Goal: Task Accomplishment & Management: Manage account settings

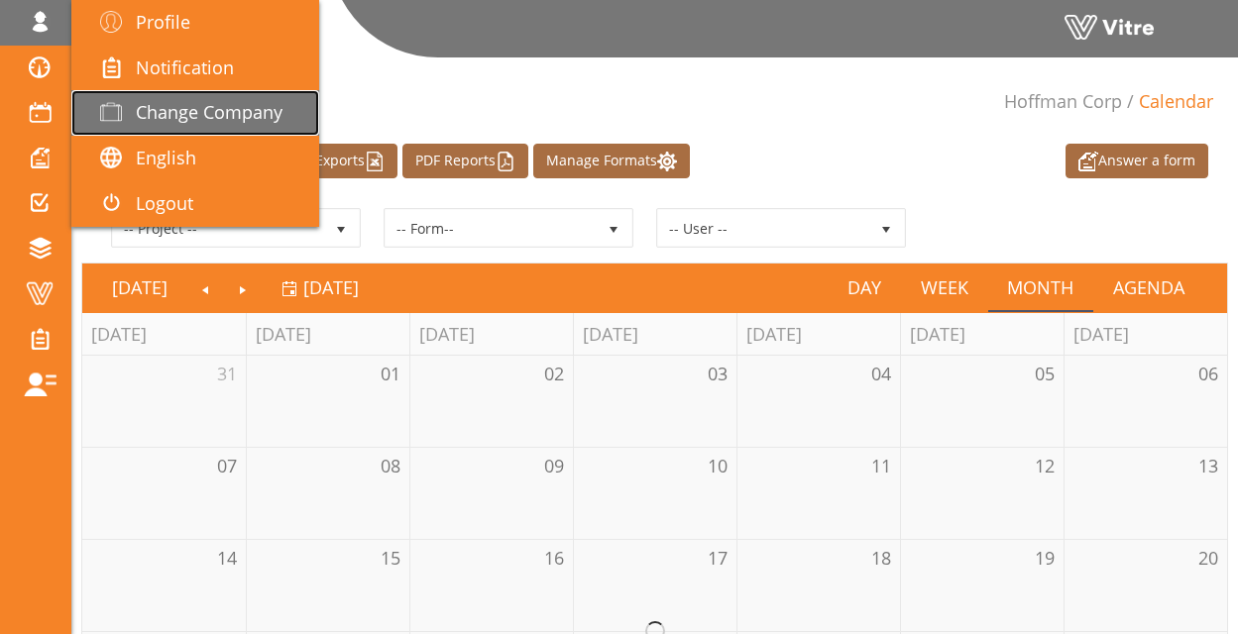
click at [206, 106] on span "Change Company" at bounding box center [209, 112] width 147 height 24
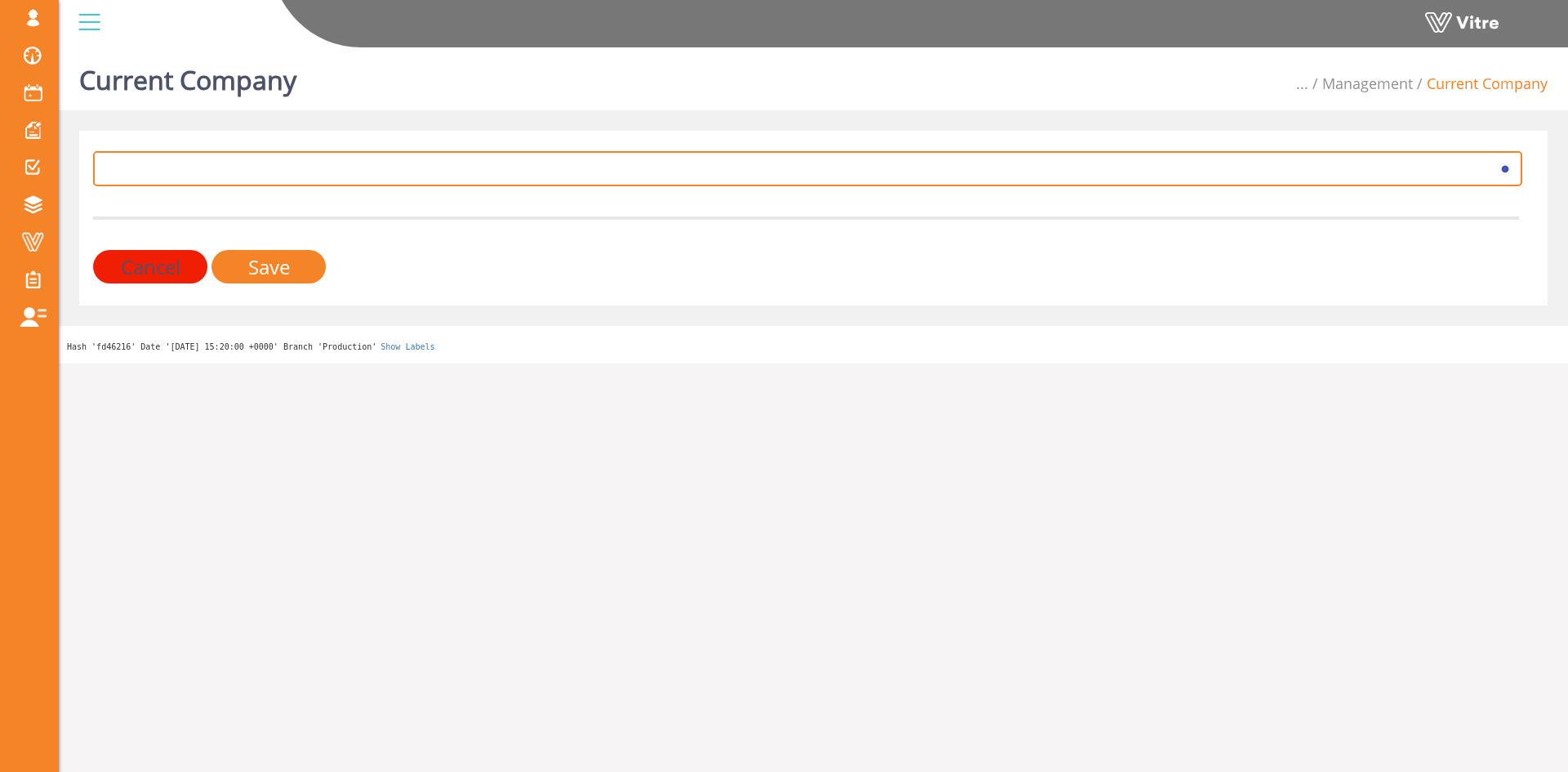
click at [471, 180] on span at bounding box center [793, 168] width 1395 height 30
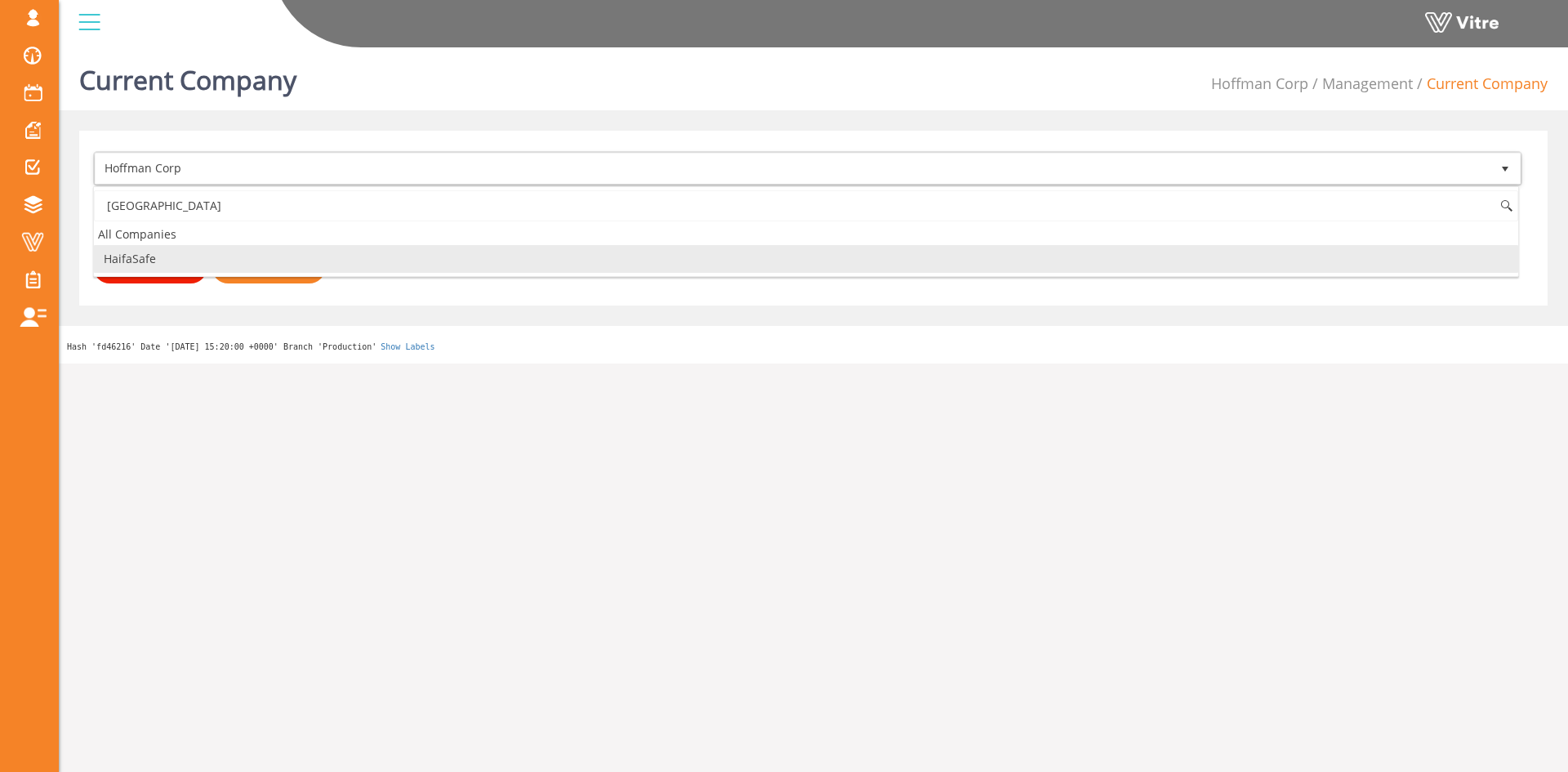
click at [292, 250] on li "HaifaSafe" at bounding box center [806, 259] width 1425 height 28
type input "haifa"
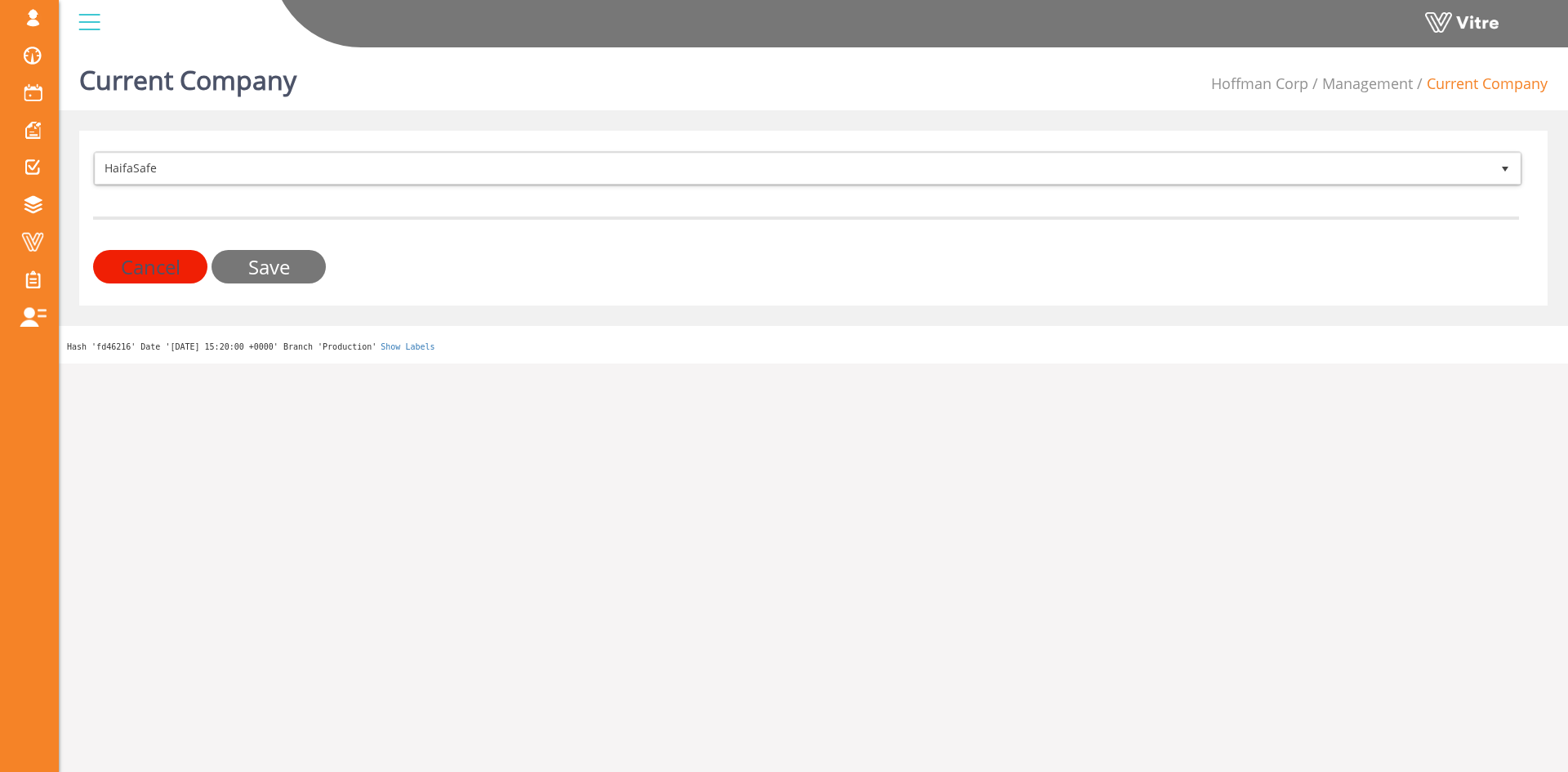
click at [287, 260] on input "Save" at bounding box center [269, 266] width 115 height 34
